Goal: Task Accomplishment & Management: Complete application form

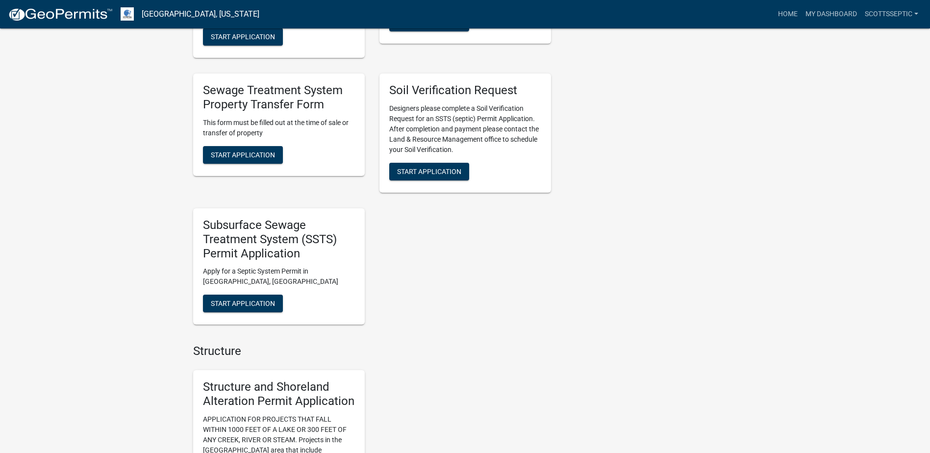
scroll to position [785, 0]
click at [240, 299] on span "Start Application" at bounding box center [243, 303] width 64 height 8
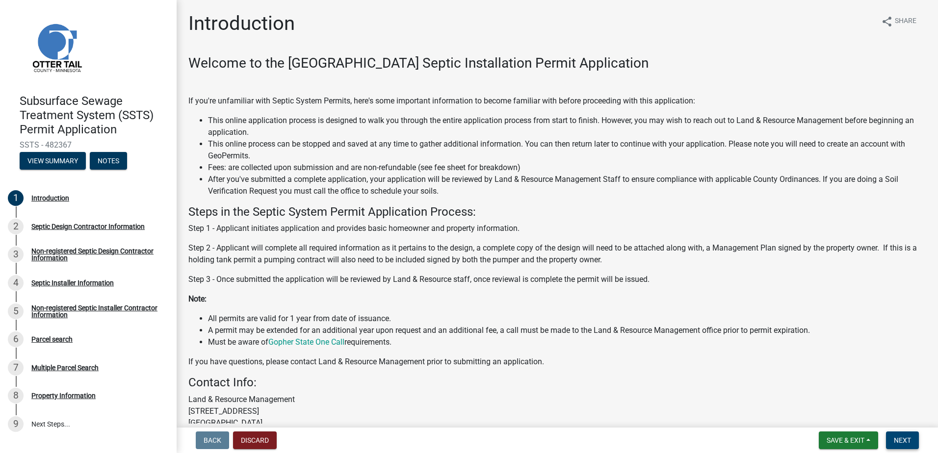
click at [903, 439] on span "Next" at bounding box center [902, 440] width 17 height 8
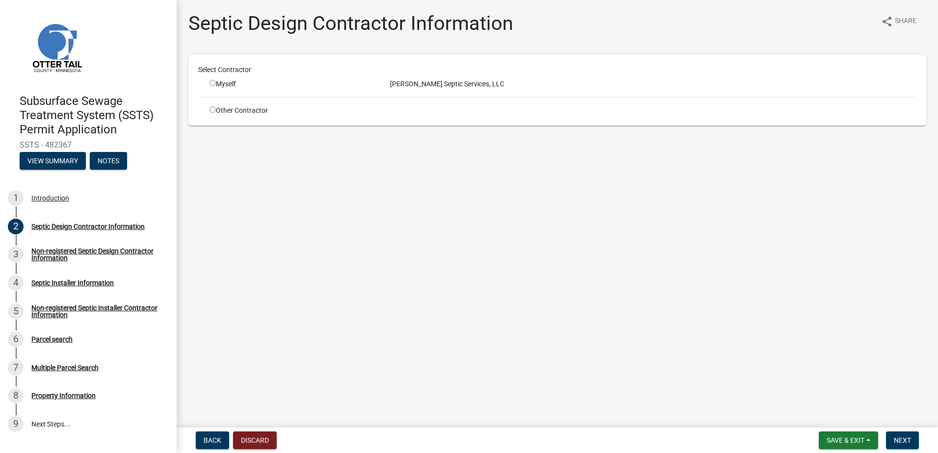
click at [213, 84] on input "radio" at bounding box center [212, 83] width 6 height 6
radio input "true"
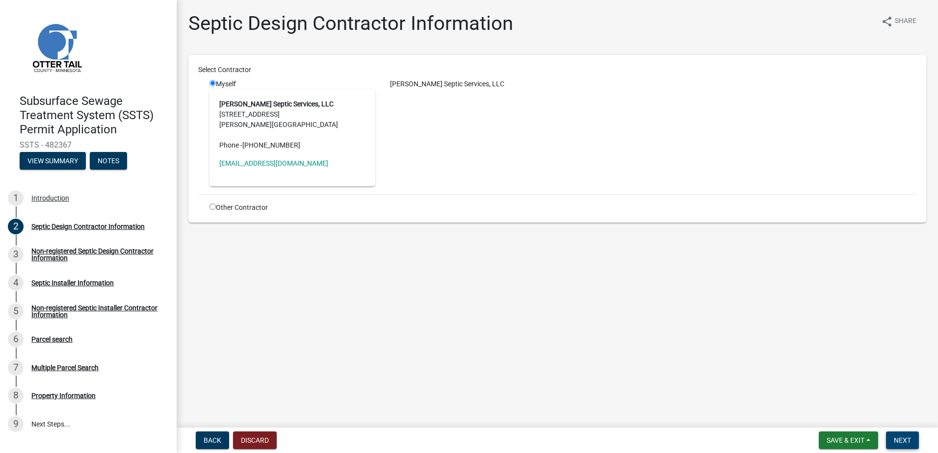
click at [900, 436] on span "Next" at bounding box center [902, 440] width 17 height 8
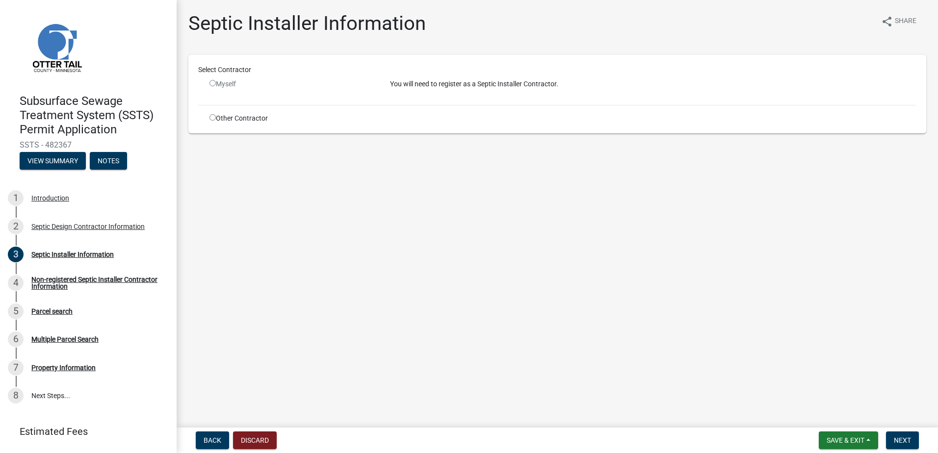
click at [211, 118] on input "radio" at bounding box center [212, 117] width 6 height 6
radio input "true"
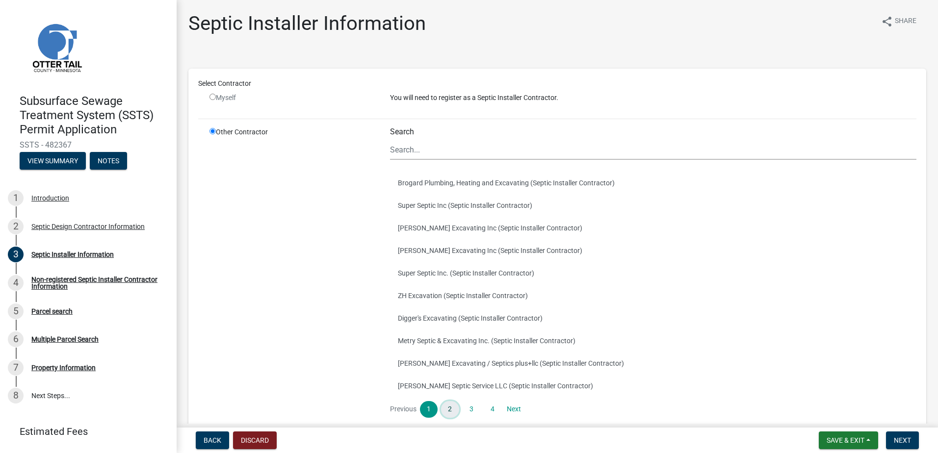
click at [443, 408] on link "2" at bounding box center [450, 409] width 18 height 17
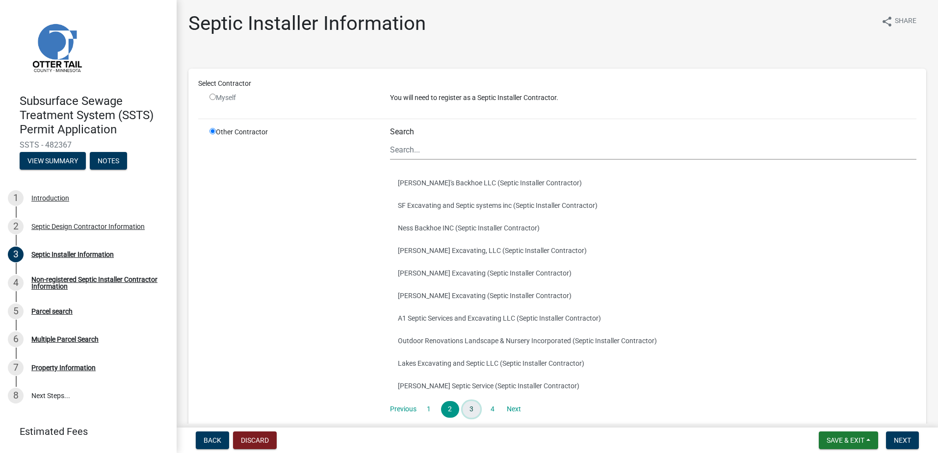
click at [469, 404] on link "3" at bounding box center [471, 409] width 18 height 17
click at [416, 295] on button "[PERSON_NAME] Earthworks (Septic Installer Contractor)" at bounding box center [653, 295] width 526 height 23
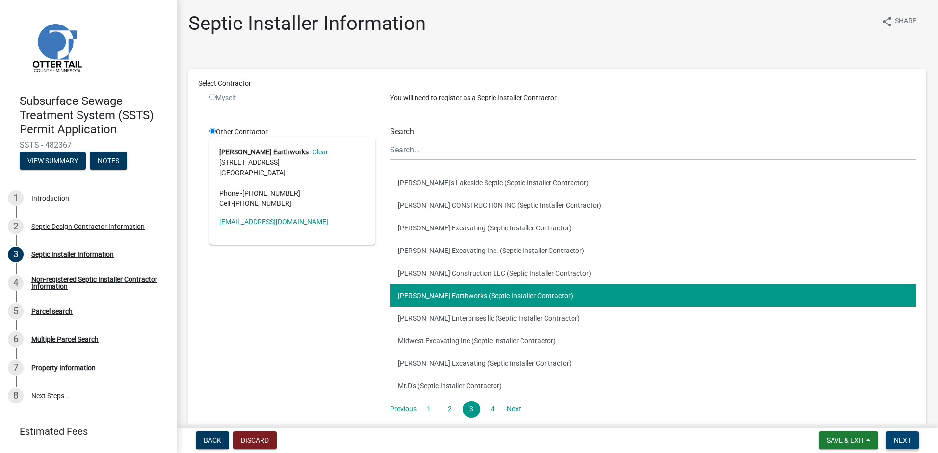
click at [900, 438] on span "Next" at bounding box center [902, 440] width 17 height 8
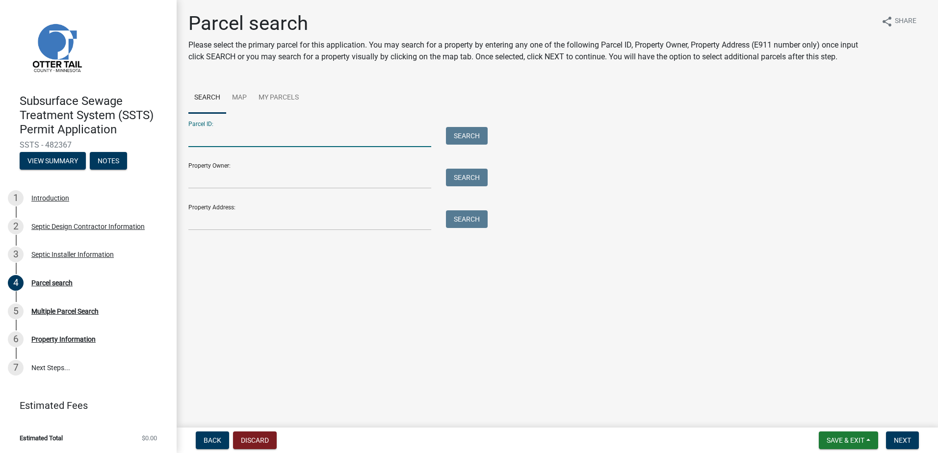
click at [206, 140] on input "Parcel ID:" at bounding box center [309, 137] width 243 height 20
type input "65000990011000"
click at [481, 128] on button "Search" at bounding box center [467, 136] width 42 height 18
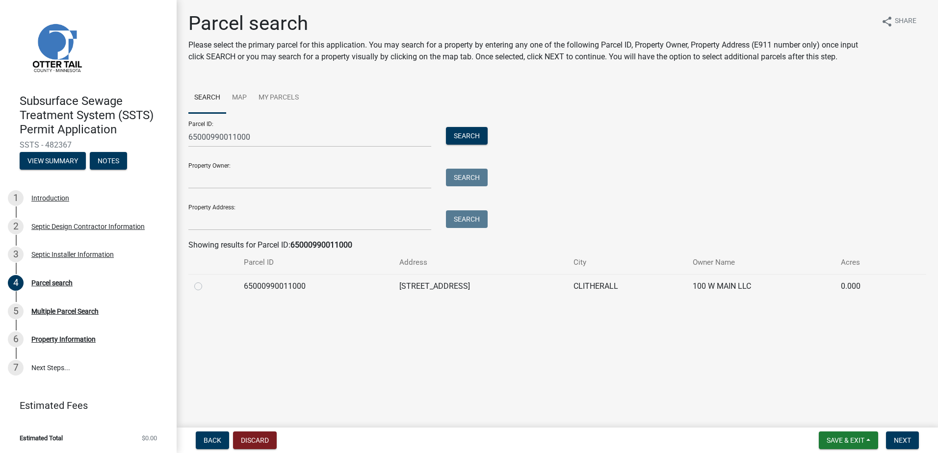
click at [206, 281] on label at bounding box center [206, 281] width 0 height 0
click at [206, 287] on input "radio" at bounding box center [209, 284] width 6 height 6
radio input "true"
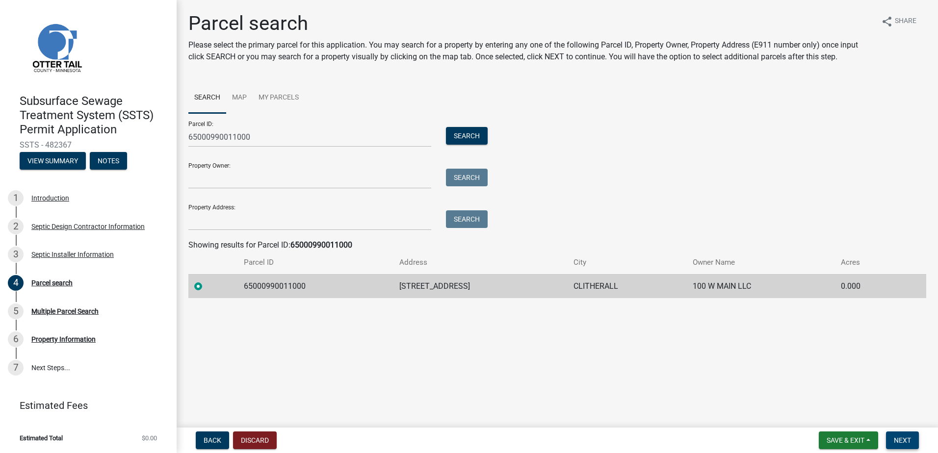
click at [905, 445] on button "Next" at bounding box center [902, 441] width 33 height 18
click at [903, 439] on span "Next" at bounding box center [902, 440] width 17 height 8
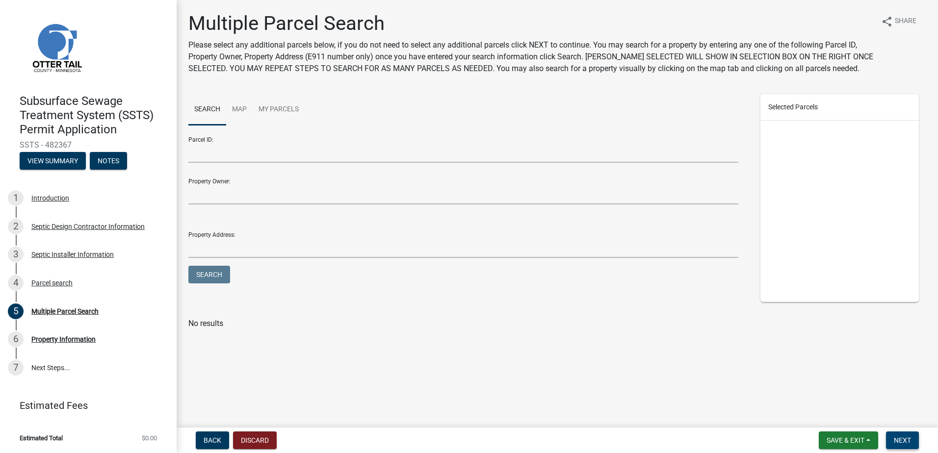
click at [901, 444] on span "Next" at bounding box center [902, 440] width 17 height 8
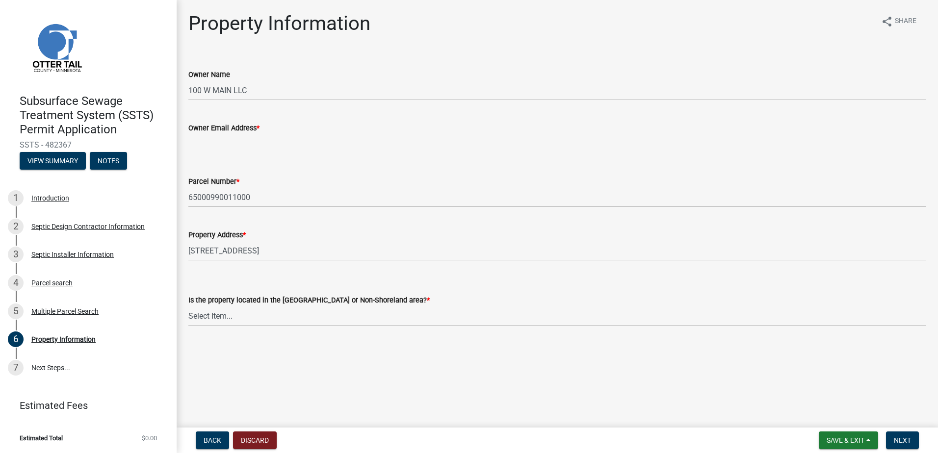
drag, startPoint x: 191, startPoint y: 146, endPoint x: 205, endPoint y: 144, distance: 13.9
click at [192, 145] on input "Owner Email Address *" at bounding box center [557, 144] width 738 height 20
type input "[EMAIL_ADDRESS][DOMAIN_NAME]"
click at [217, 319] on select "Select Item... Shoreland Non-Shoreland" at bounding box center [557, 316] width 738 height 20
click at [188, 306] on select "Select Item... Shoreland Non-Shoreland" at bounding box center [557, 316] width 738 height 20
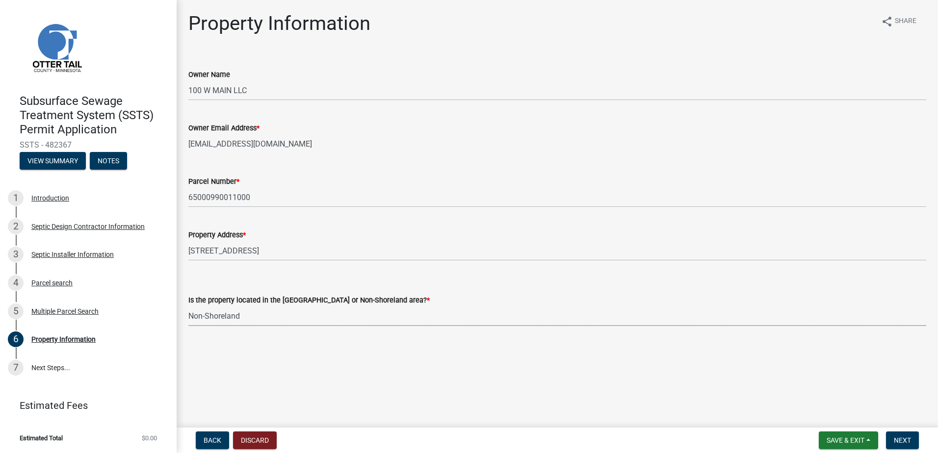
select select "5ed11e82-653f-4fcc-a472-8d95af57556c"
click at [910, 440] on span "Next" at bounding box center [902, 440] width 17 height 8
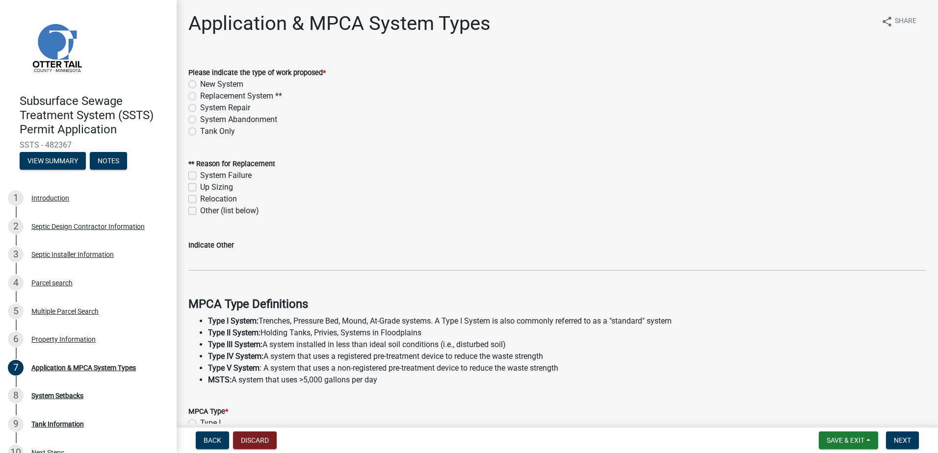
click at [200, 97] on label "Replacement System **" at bounding box center [241, 96] width 82 height 12
click at [200, 97] on input "Replacement System **" at bounding box center [203, 93] width 6 height 6
radio input "true"
click at [200, 176] on label "System Failure" at bounding box center [225, 176] width 51 height 12
click at [200, 176] on input "System Failure" at bounding box center [203, 173] width 6 height 6
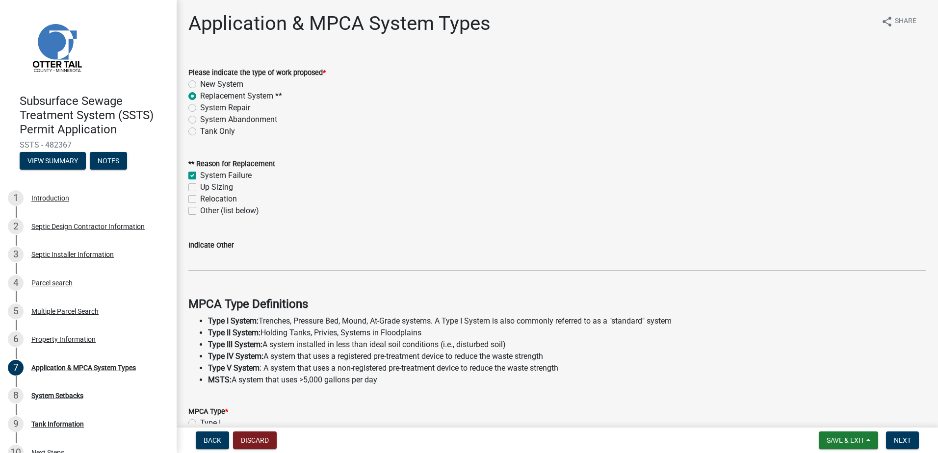
checkbox input "true"
checkbox input "false"
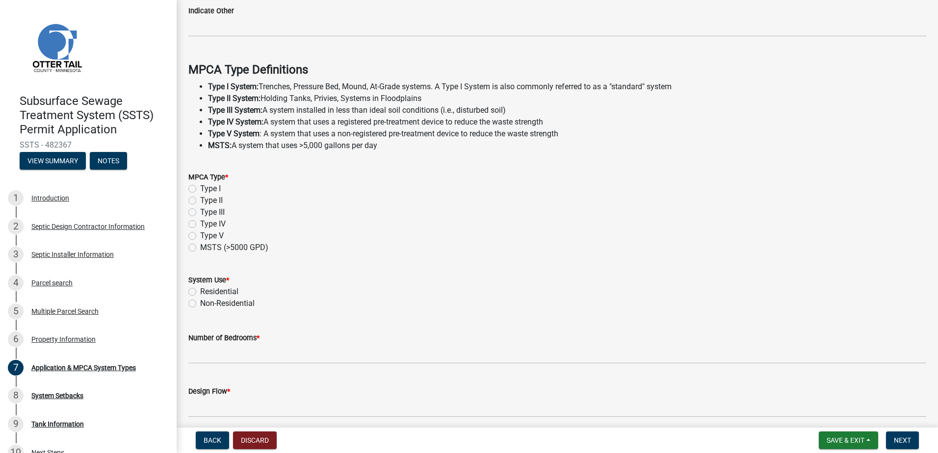
scroll to position [245, 0]
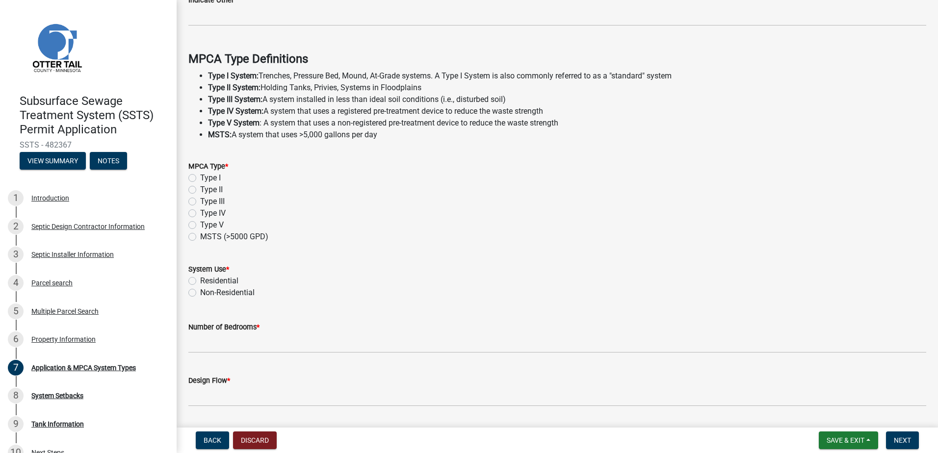
click at [200, 188] on label "Type II" at bounding box center [211, 190] width 23 height 12
click at [200, 188] on input "Type II" at bounding box center [203, 187] width 6 height 6
radio input "true"
click at [200, 280] on label "Residential" at bounding box center [219, 281] width 38 height 12
click at [200, 280] on input "Residential" at bounding box center [203, 278] width 6 height 6
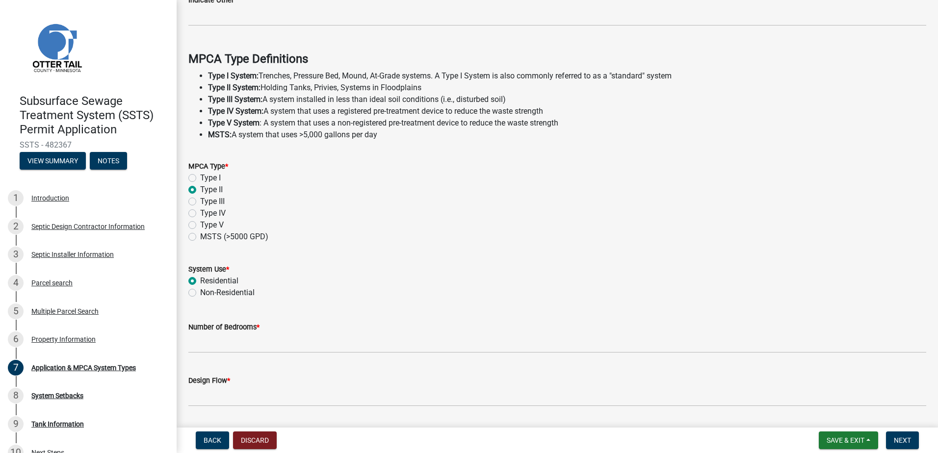
radio input "true"
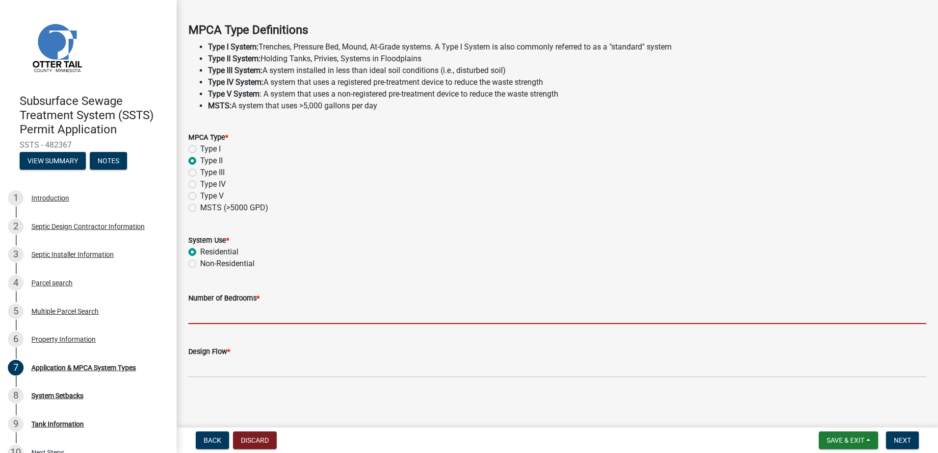
click at [200, 313] on input "Number of Bedrooms *" at bounding box center [557, 314] width 738 height 20
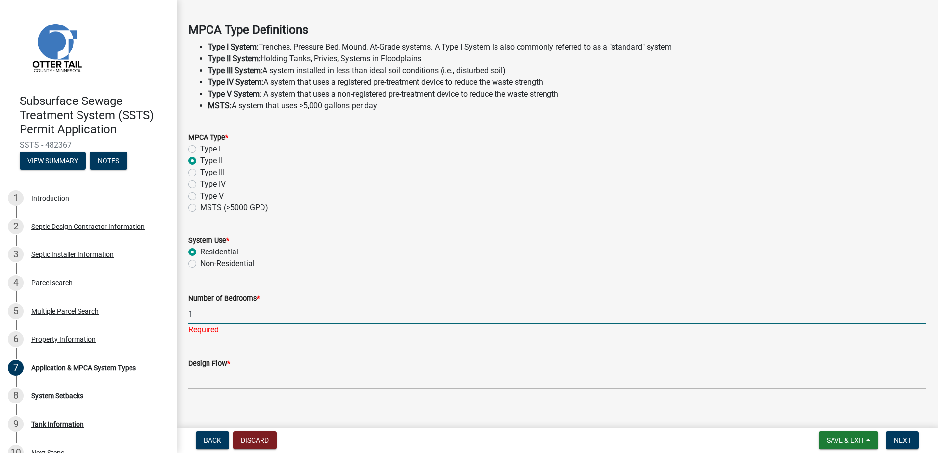
type input "1"
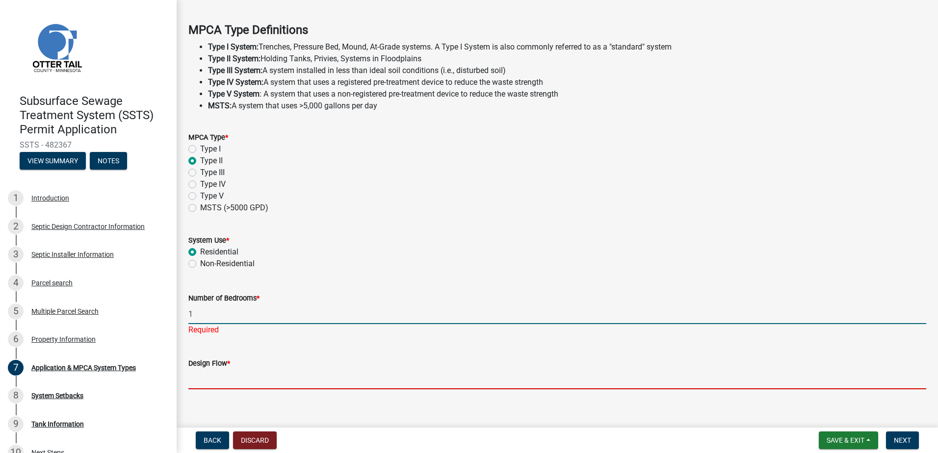
click at [198, 380] on wm-data-entity-input "Design Flow *" at bounding box center [557, 370] width 738 height 53
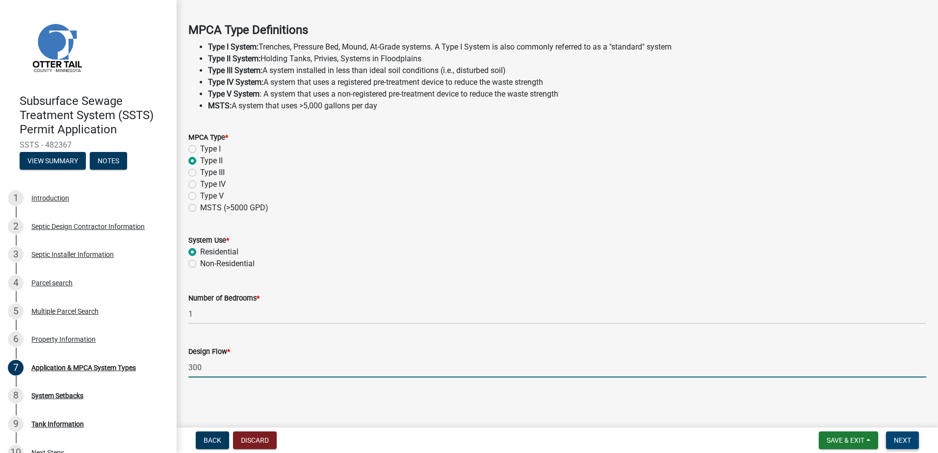
type input "300"
click at [904, 439] on span "Next" at bounding box center [902, 440] width 17 height 8
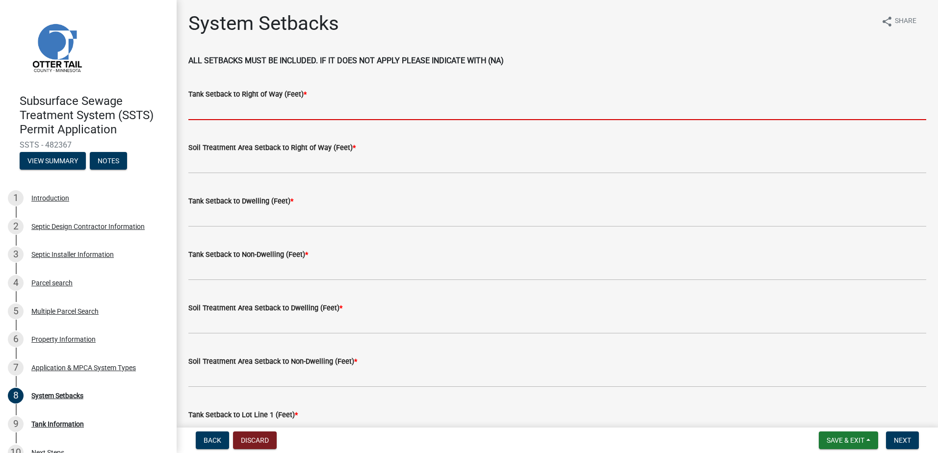
click at [225, 105] on input "Tank Setback to Right of Way (Feet) *" at bounding box center [557, 110] width 738 height 20
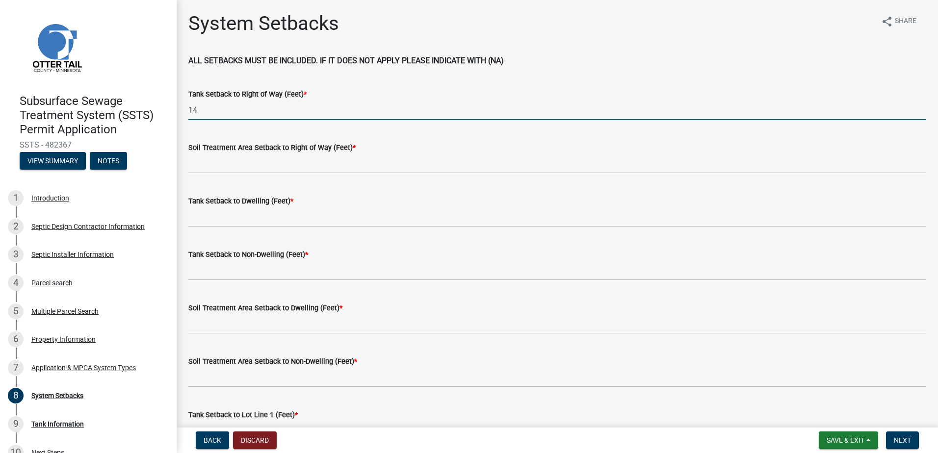
type input "14"
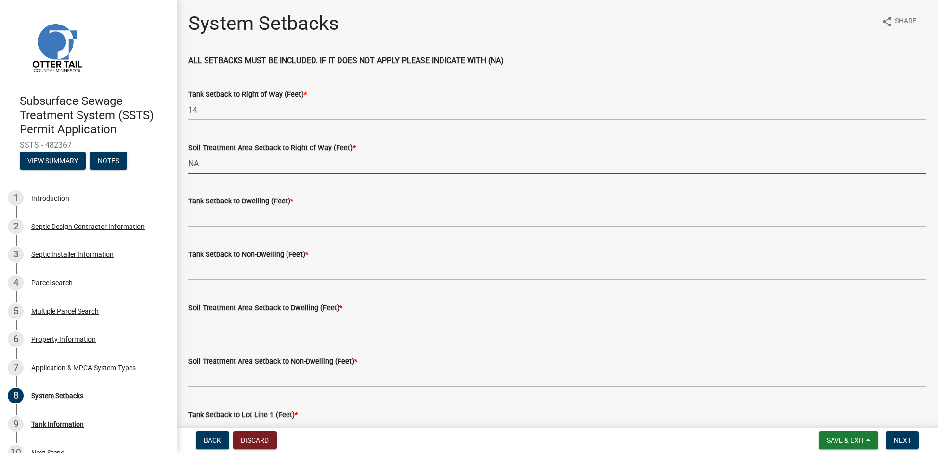
type input "NA"
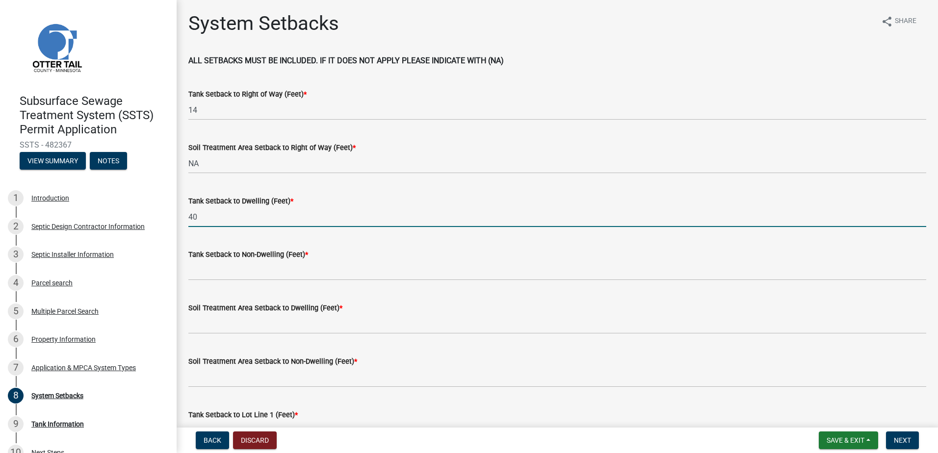
type input "40"
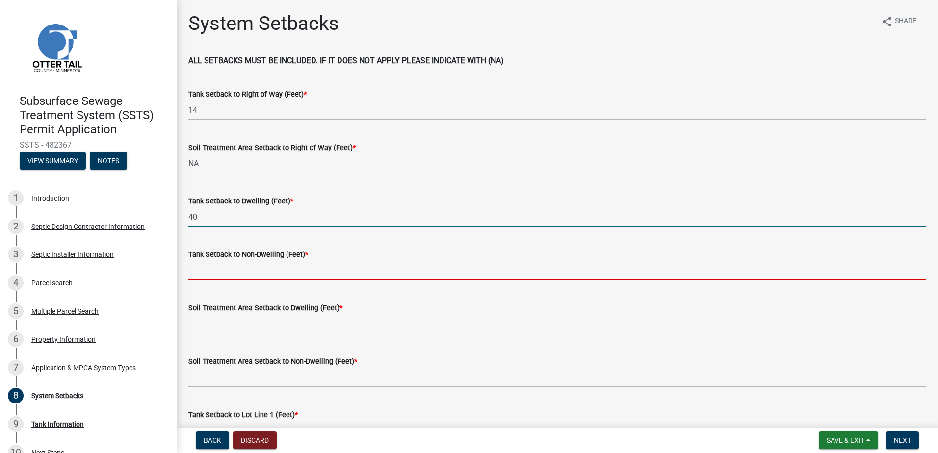
click at [198, 273] on input "Tank Setback to Non-Dwelling (Feet) *" at bounding box center [557, 270] width 738 height 20
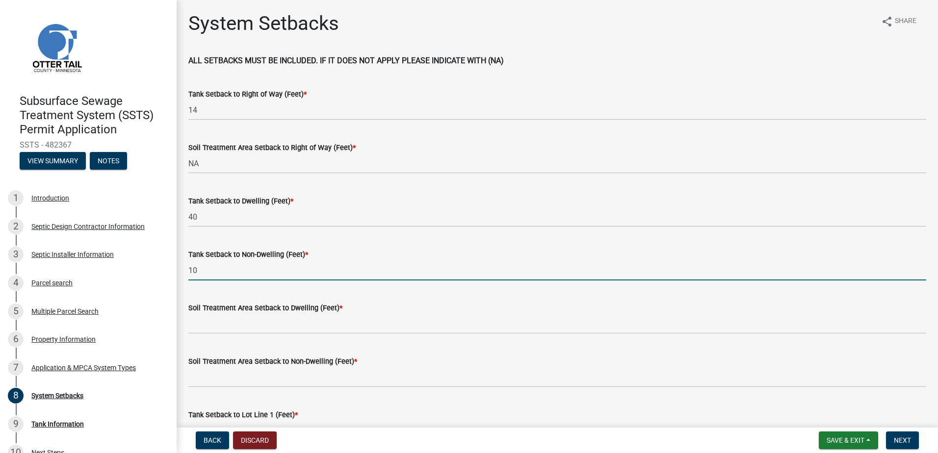
type input "10"
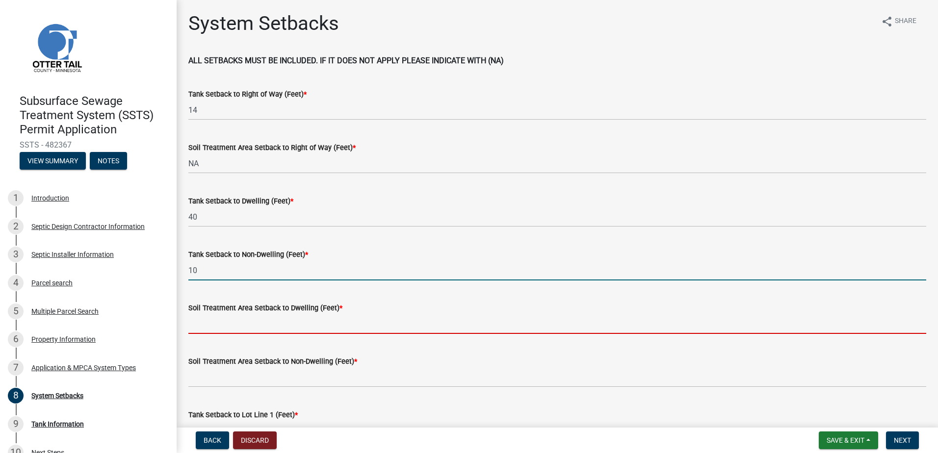
click at [201, 318] on input "Soil Treatment Area Setback to Dwelling (Feet) *" at bounding box center [557, 324] width 738 height 20
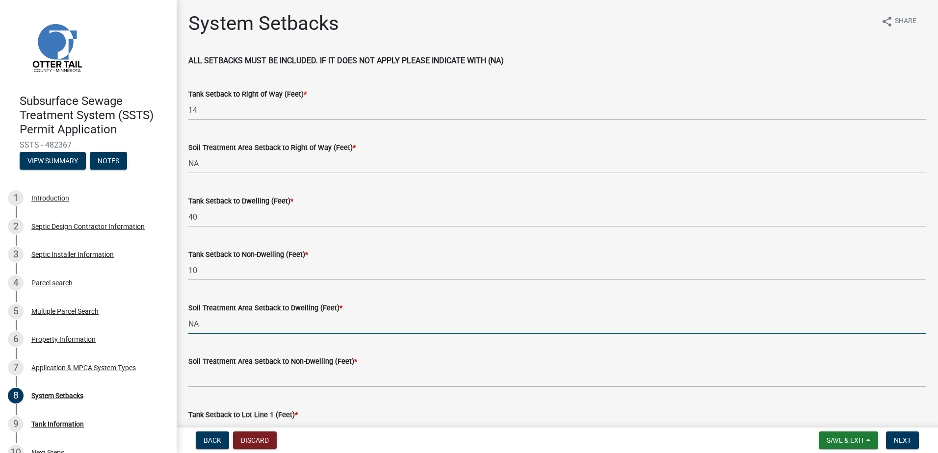
type input "NA"
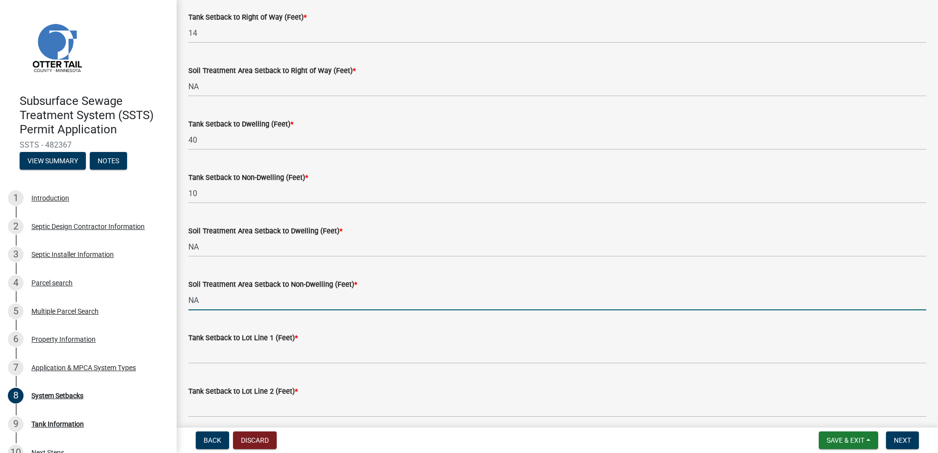
scroll to position [147, 0]
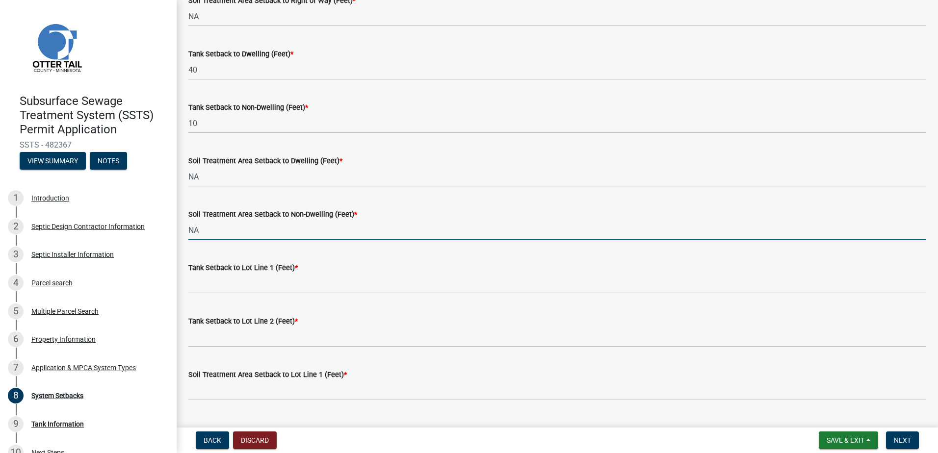
type input "NA"
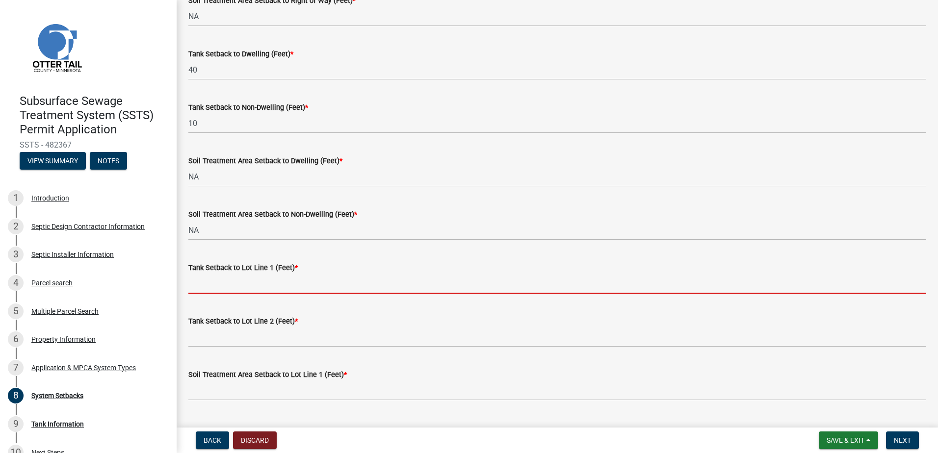
drag, startPoint x: 197, startPoint y: 288, endPoint x: 234, endPoint y: 276, distance: 39.7
click at [197, 288] on input "Tank Setback to Lot Line 1 (Feet) *" at bounding box center [557, 284] width 738 height 20
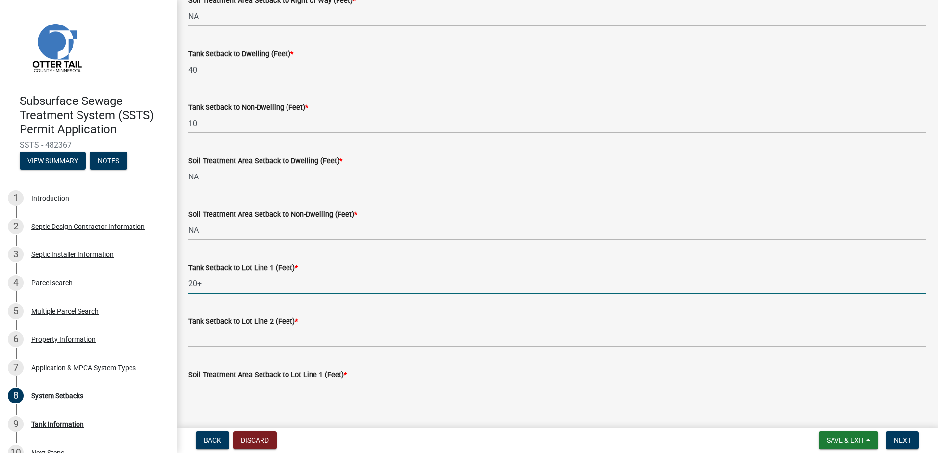
type input "20+"
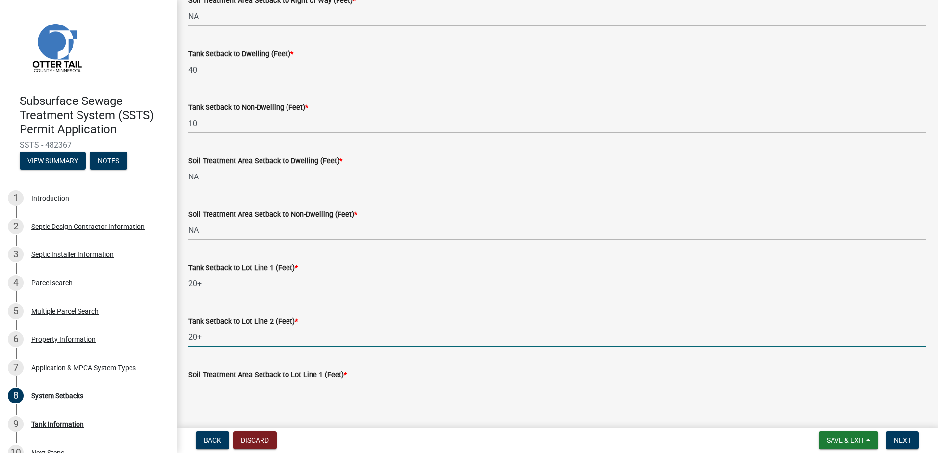
type input "20+"
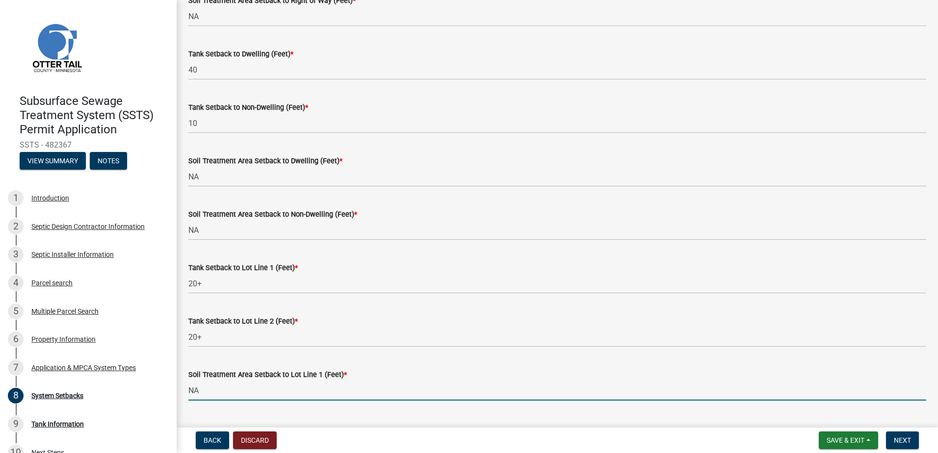
type input "NA"
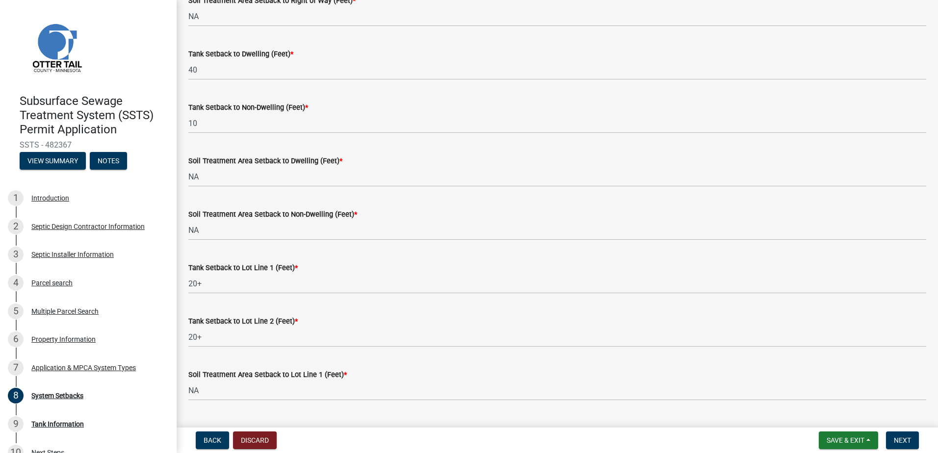
scroll to position [380, 0]
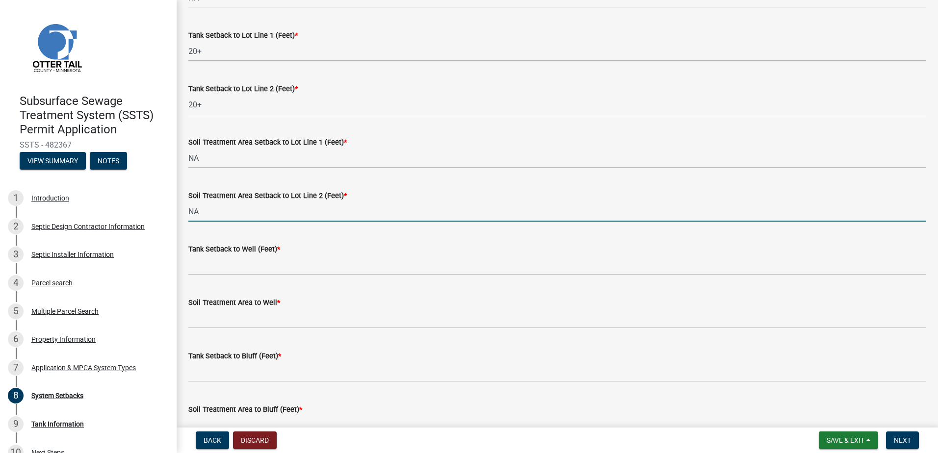
type input "NA"
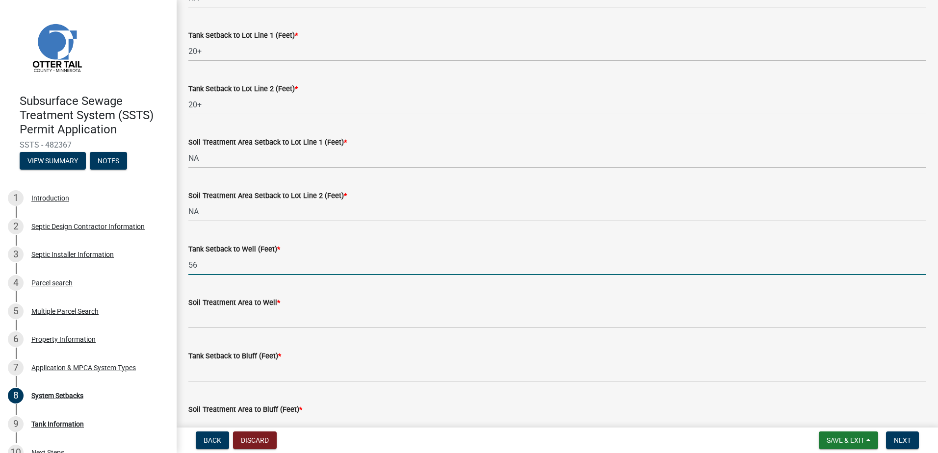
type input "56"
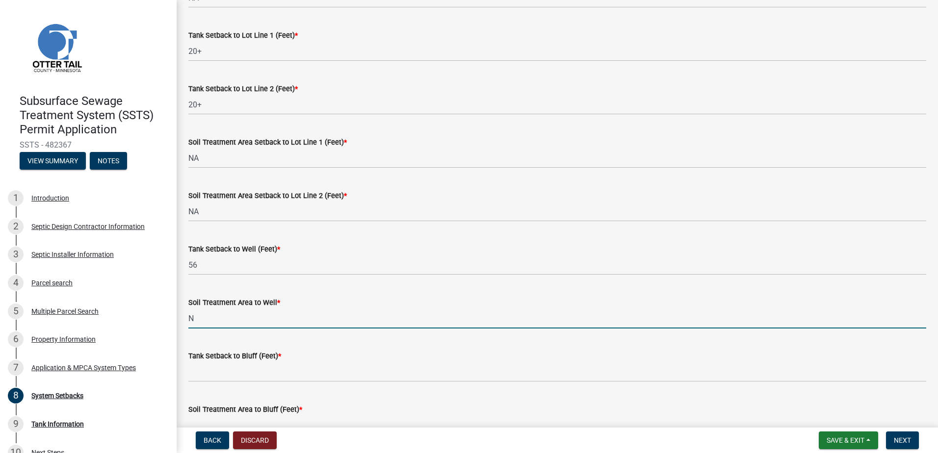
type input "NA"
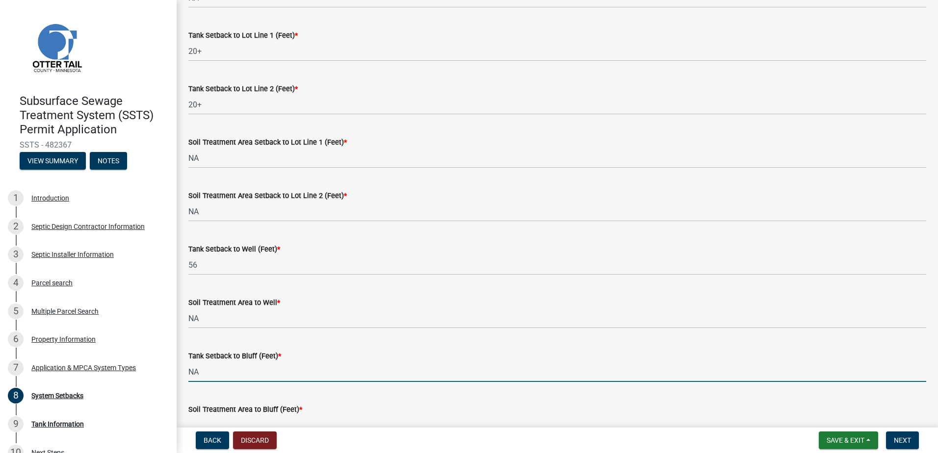
type input "NA"
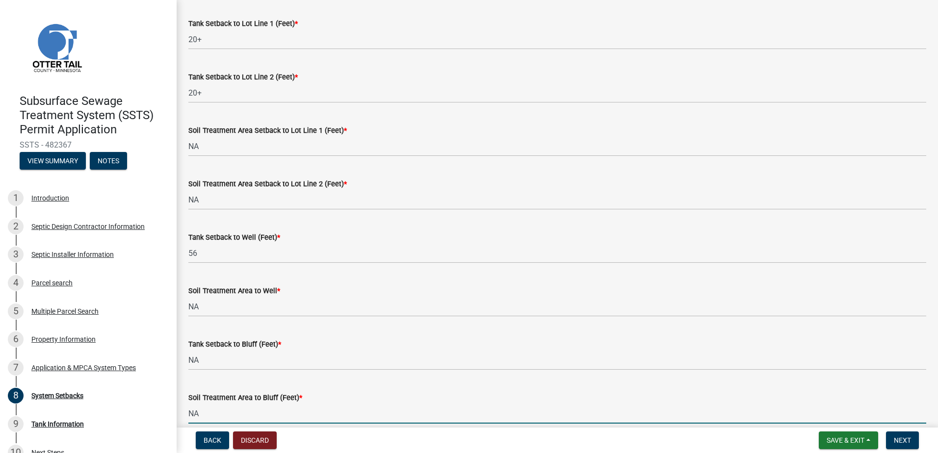
type input "NA"
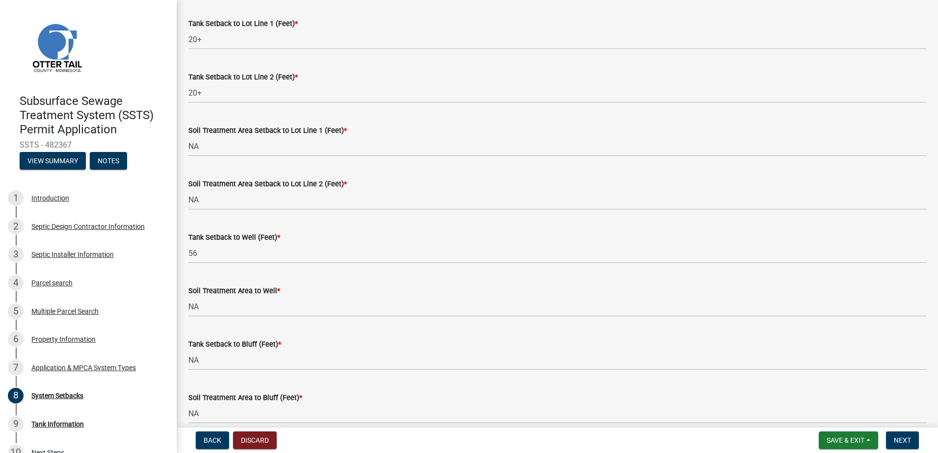
scroll to position [600, 0]
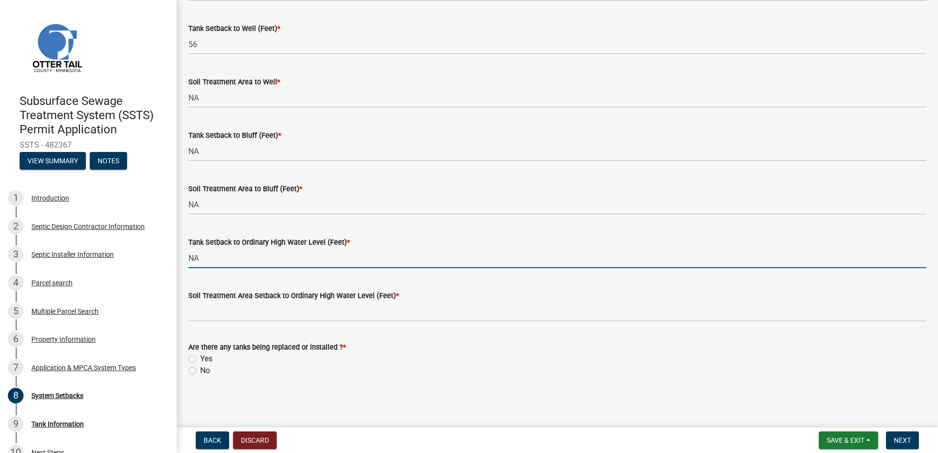
type input "NA"
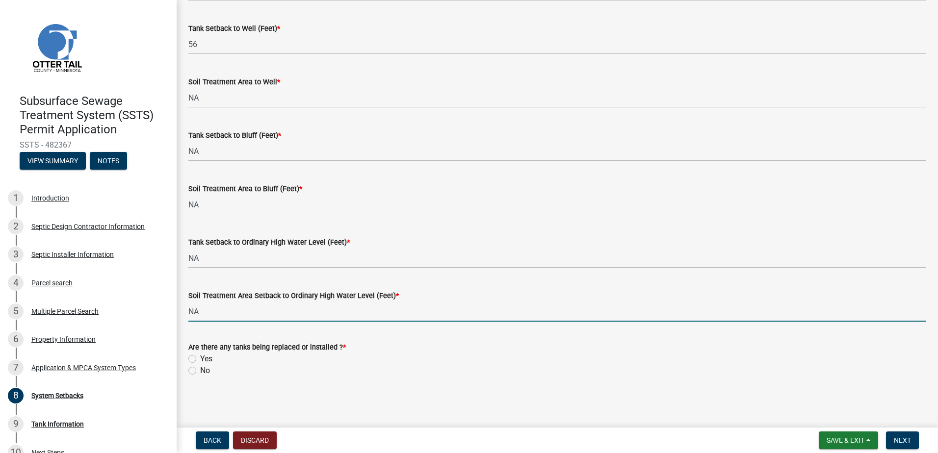
type input "NA"
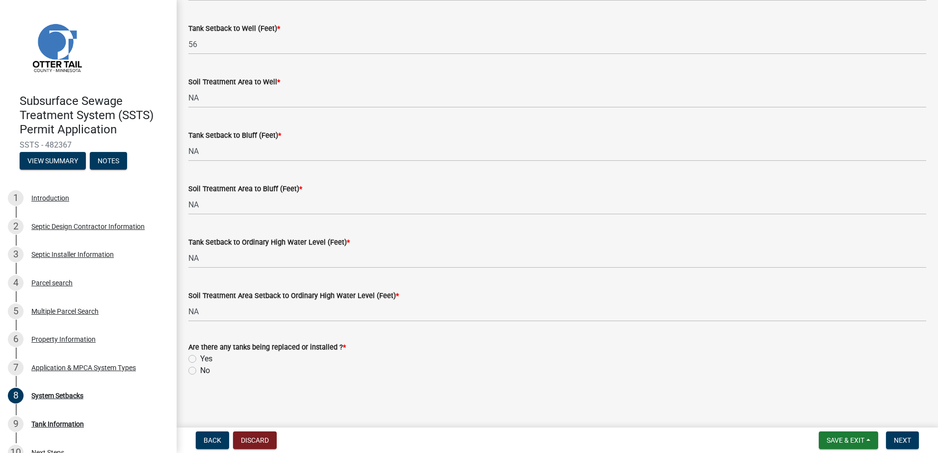
click at [200, 358] on label "Yes" at bounding box center [206, 359] width 12 height 12
click at [200, 358] on input "Yes" at bounding box center [203, 356] width 6 height 6
radio input "true"
click at [902, 439] on span "Next" at bounding box center [902, 440] width 17 height 8
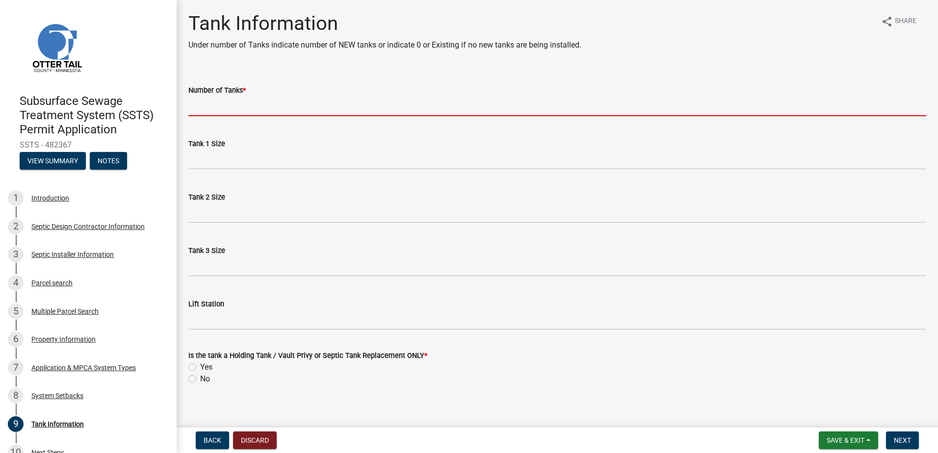
click at [210, 109] on input "Number of Tanks *" at bounding box center [557, 106] width 738 height 20
type input "1"
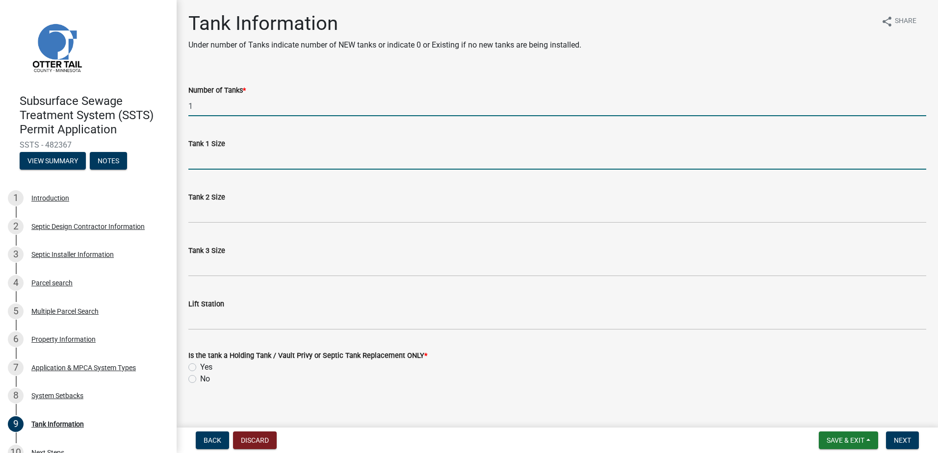
click at [200, 162] on input "Tank 1 Size" at bounding box center [557, 160] width 738 height 20
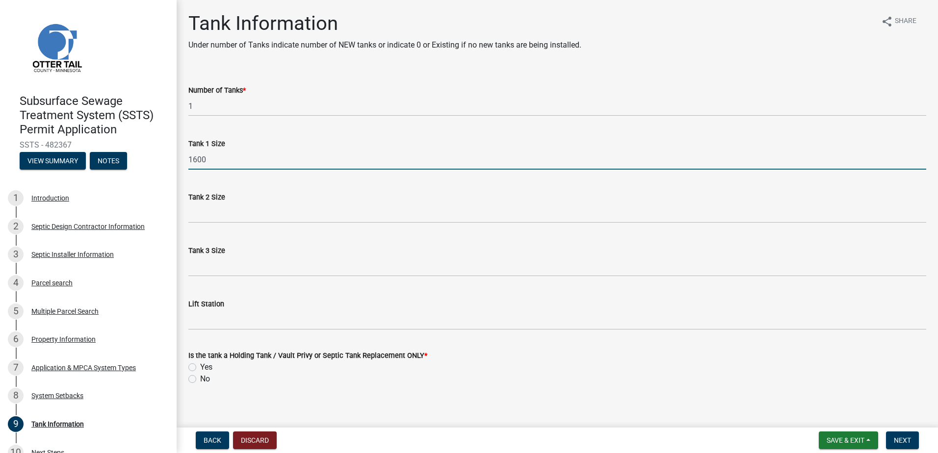
type input "1600"
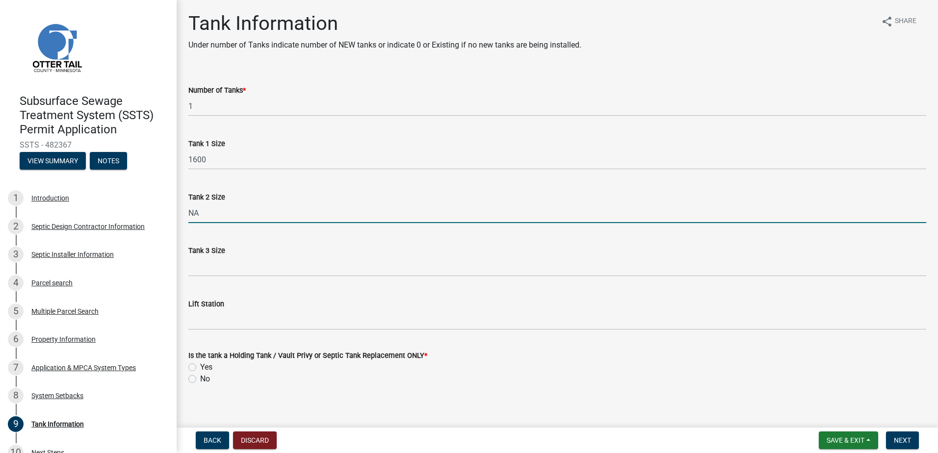
type input "NA"
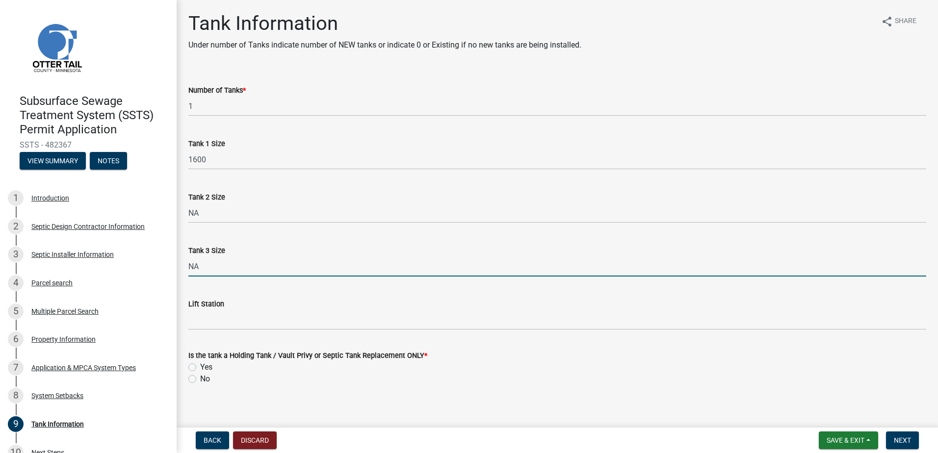
type input "NA"
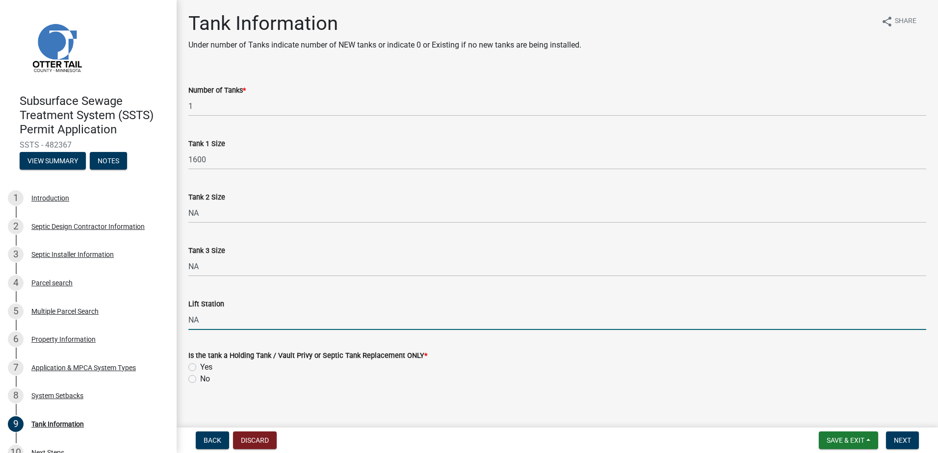
type input "NA"
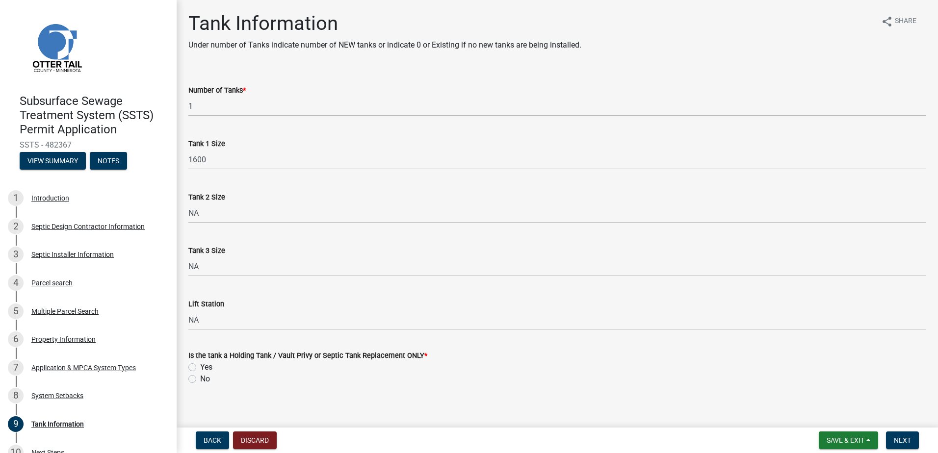
click at [200, 367] on label "Yes" at bounding box center [206, 367] width 12 height 12
click at [200, 367] on input "Yes" at bounding box center [203, 364] width 6 height 6
radio input "true"
click at [896, 435] on button "Next" at bounding box center [902, 441] width 33 height 18
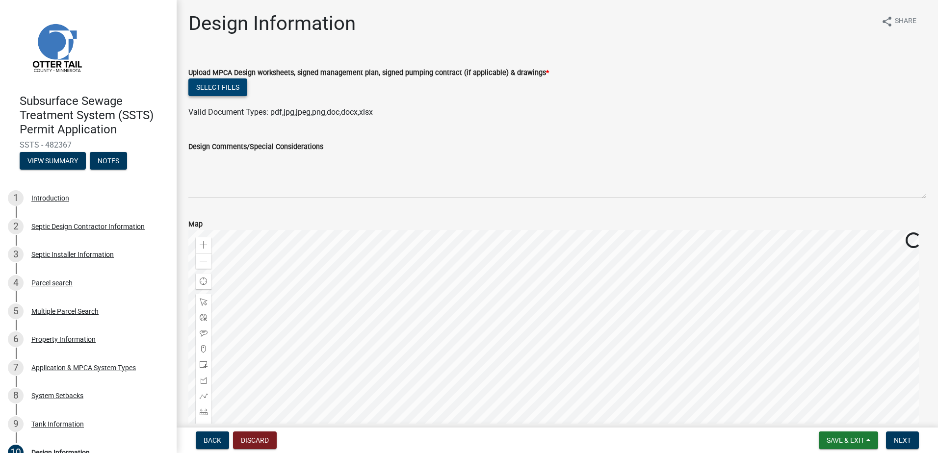
click at [206, 87] on button "Select files" at bounding box center [217, 87] width 59 height 18
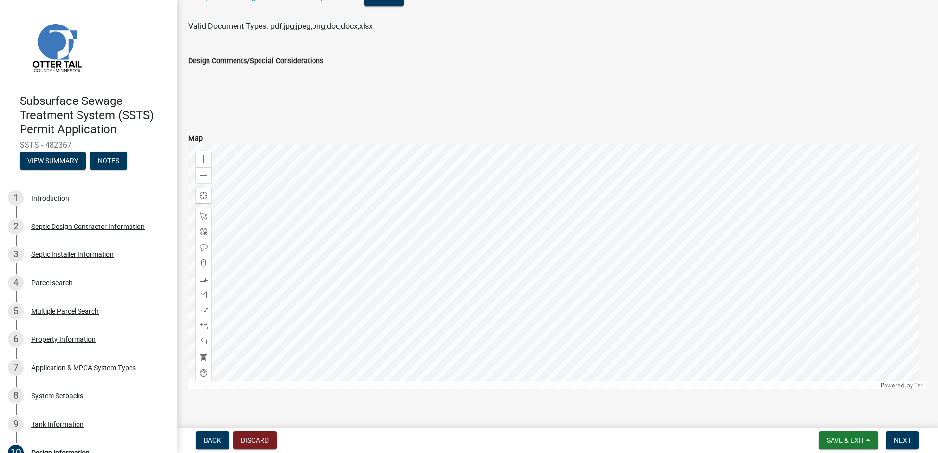
scroll to position [134, 0]
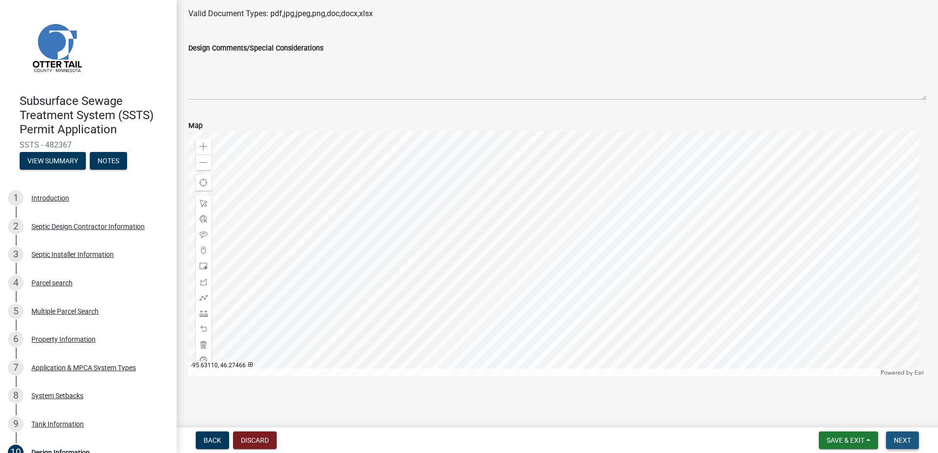
click at [903, 438] on span "Next" at bounding box center [902, 440] width 17 height 8
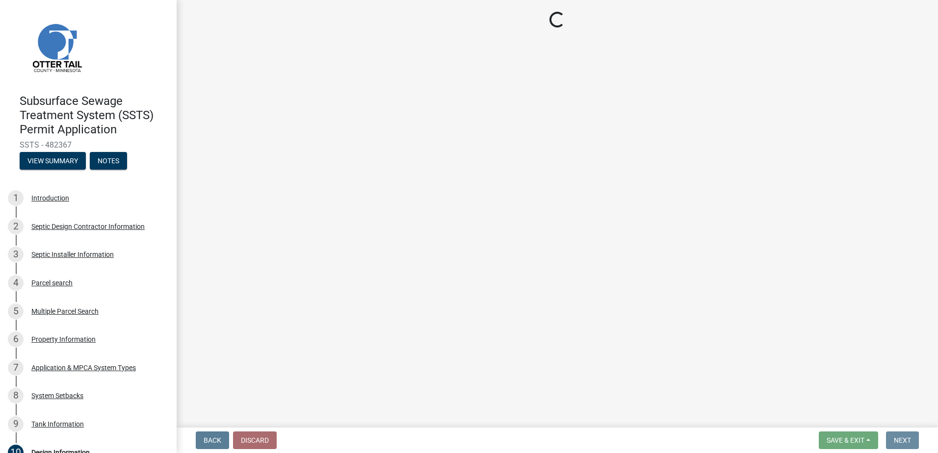
scroll to position [0, 0]
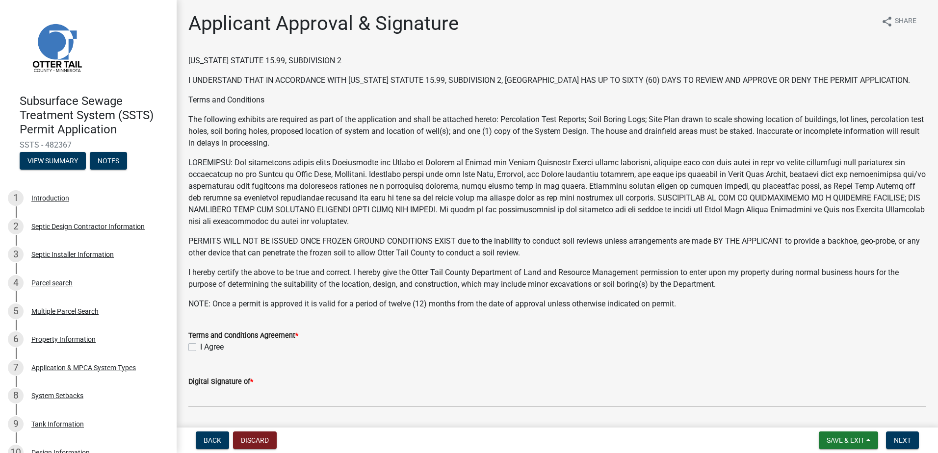
click at [200, 346] on label "I Agree" at bounding box center [212, 347] width 24 height 12
click at [200, 346] on input "I Agree" at bounding box center [203, 344] width 6 height 6
checkbox input "true"
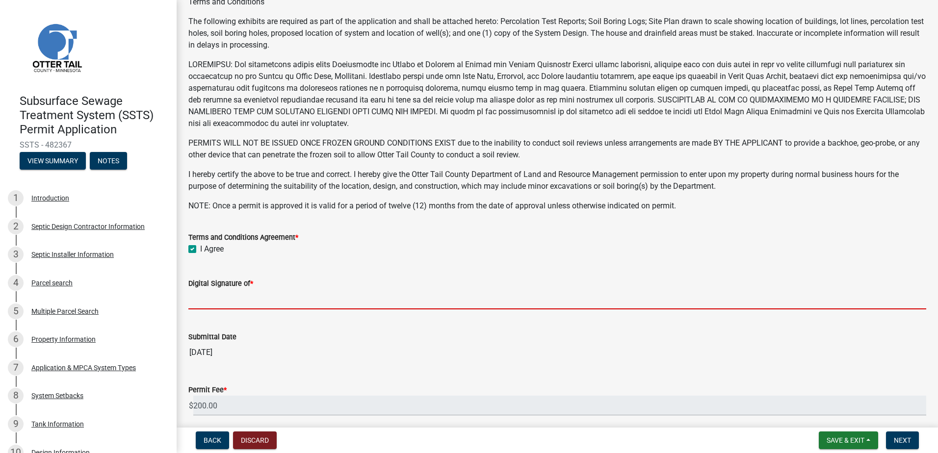
click at [202, 301] on input "Digital Signature of *" at bounding box center [557, 299] width 738 height 20
type input "[PERSON_NAME]"
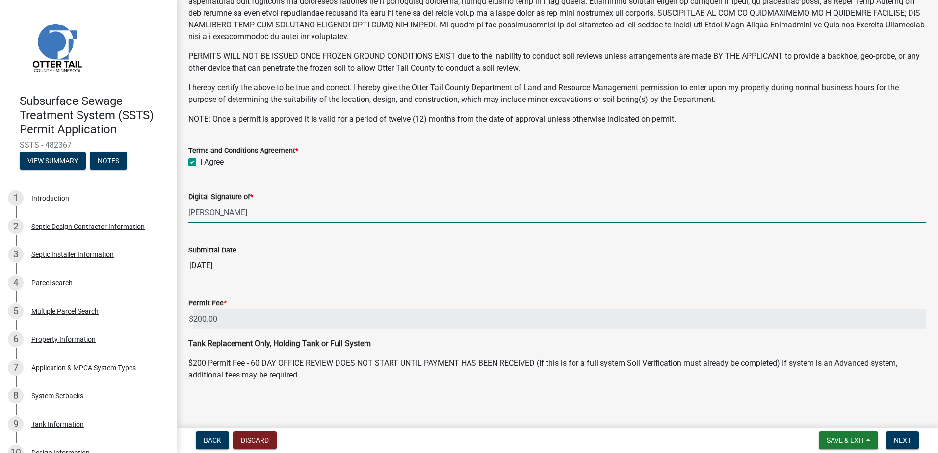
scroll to position [188, 0]
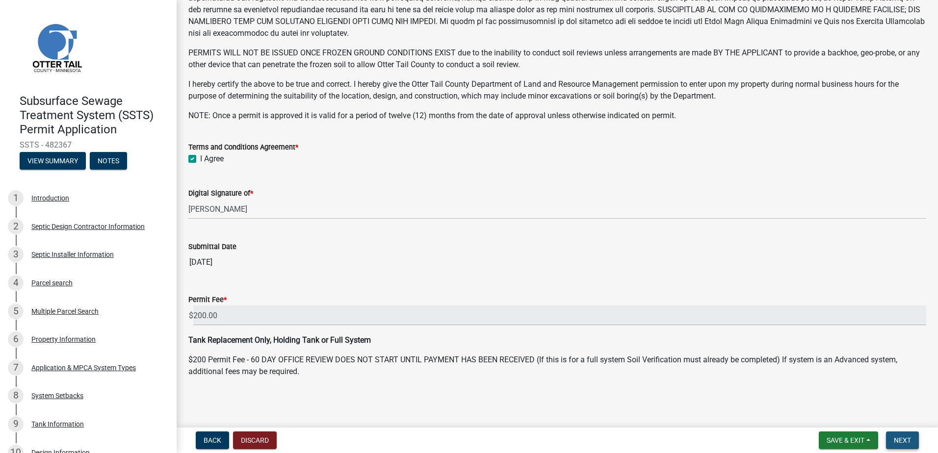
click at [896, 441] on span "Next" at bounding box center [902, 440] width 17 height 8
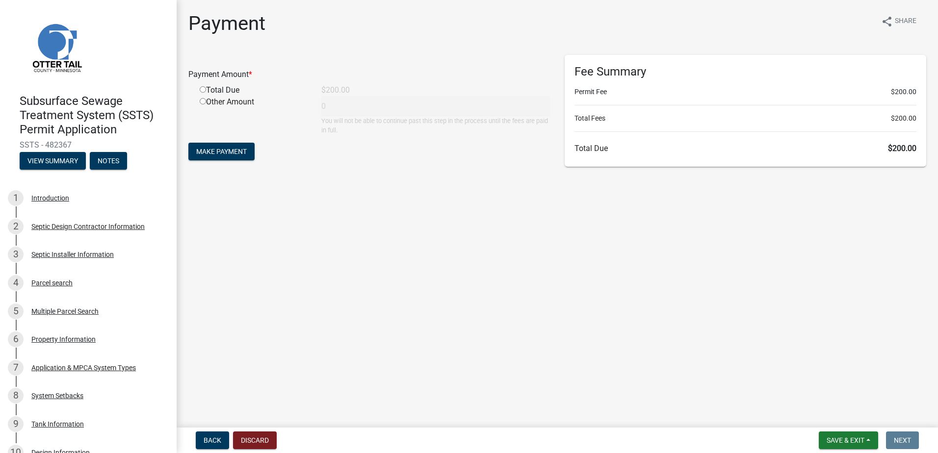
click at [202, 89] on input "radio" at bounding box center [203, 89] width 6 height 6
radio input "true"
type input "200"
click at [215, 150] on span "Make Payment" at bounding box center [221, 152] width 51 height 8
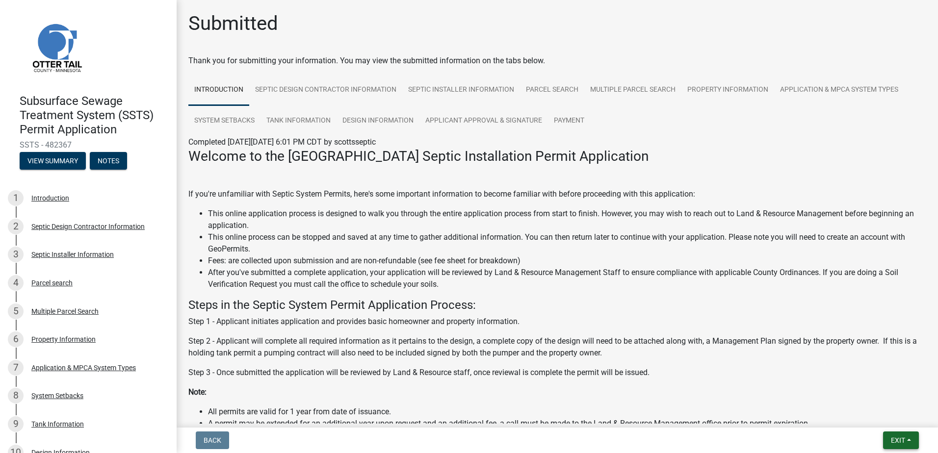
click at [908, 438] on button "Exit" at bounding box center [901, 441] width 36 height 18
click at [882, 417] on button "Save & Exit" at bounding box center [879, 415] width 78 height 24
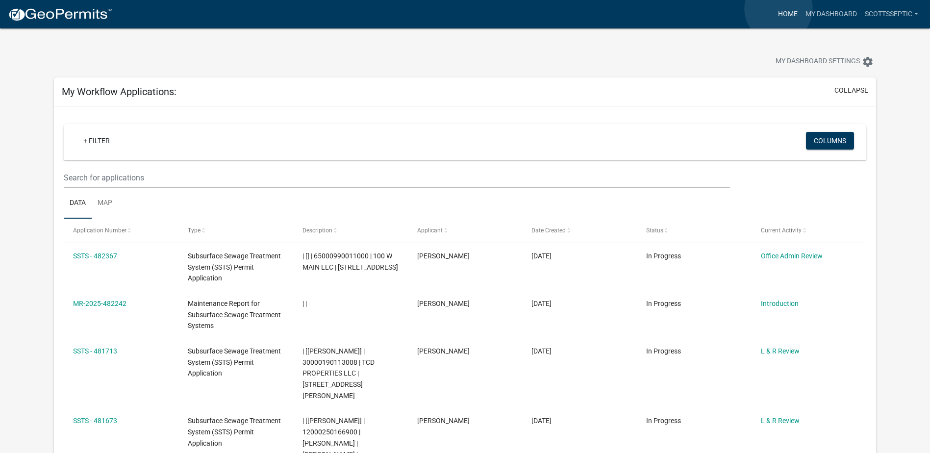
click at [779, 9] on link "Home" at bounding box center [787, 14] width 27 height 19
